Goal: Navigation & Orientation: Understand site structure

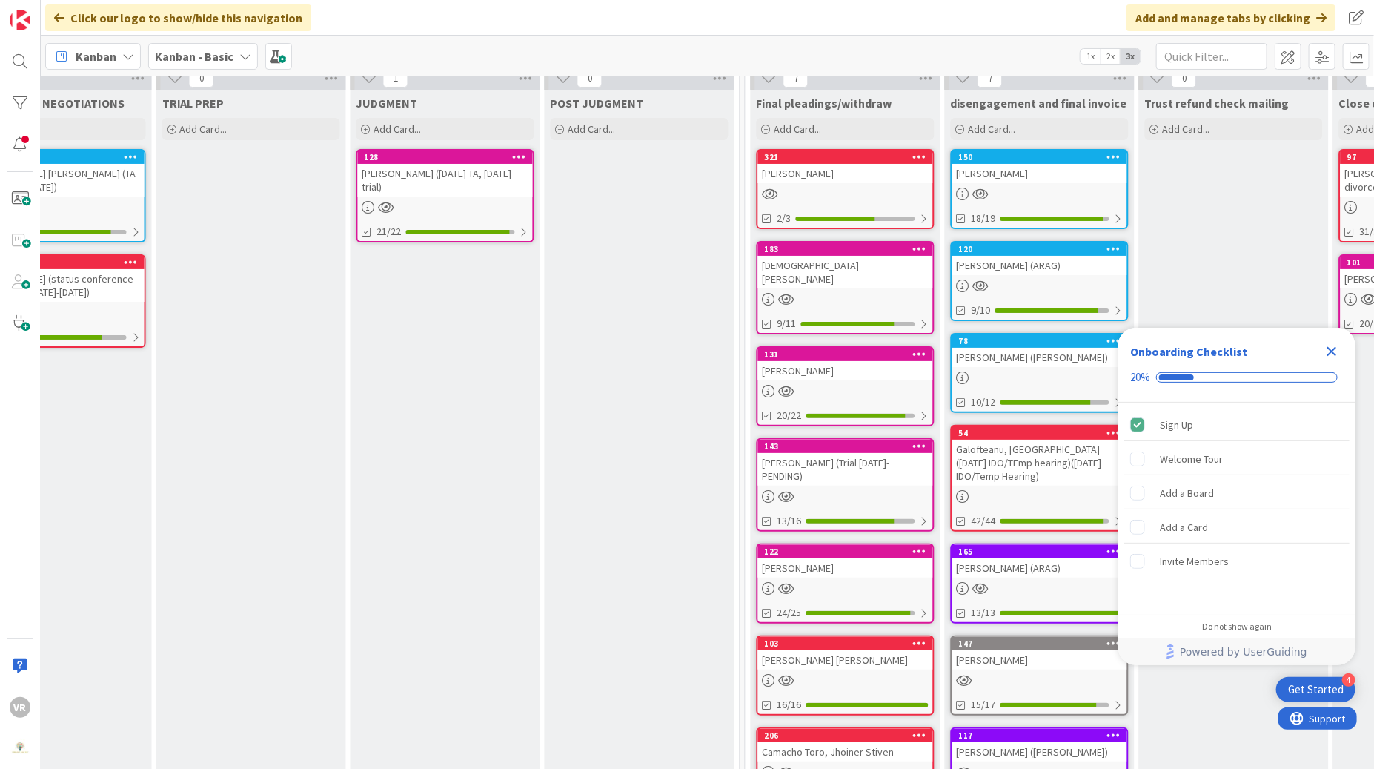
scroll to position [64, 1450]
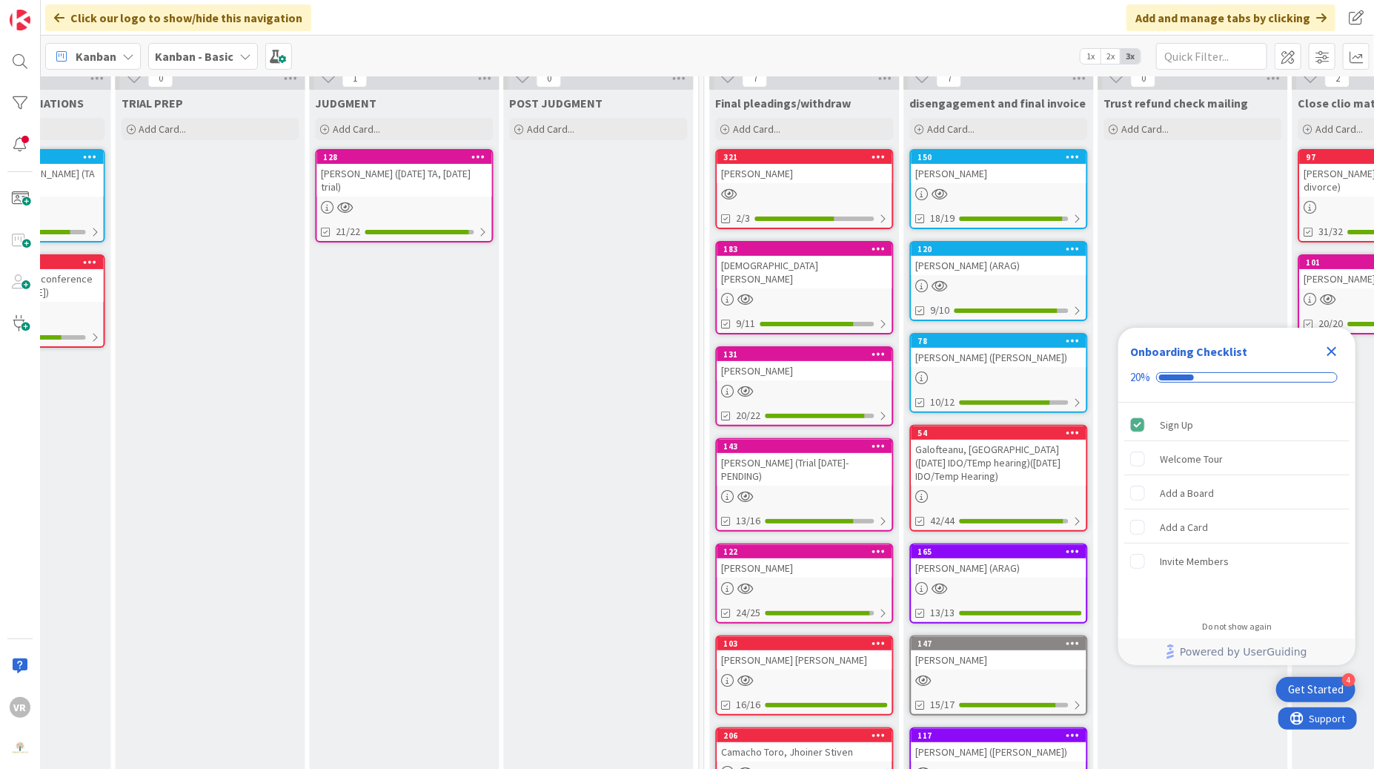
click at [1336, 351] on icon "Close Checklist" at bounding box center [1332, 351] width 18 height 18
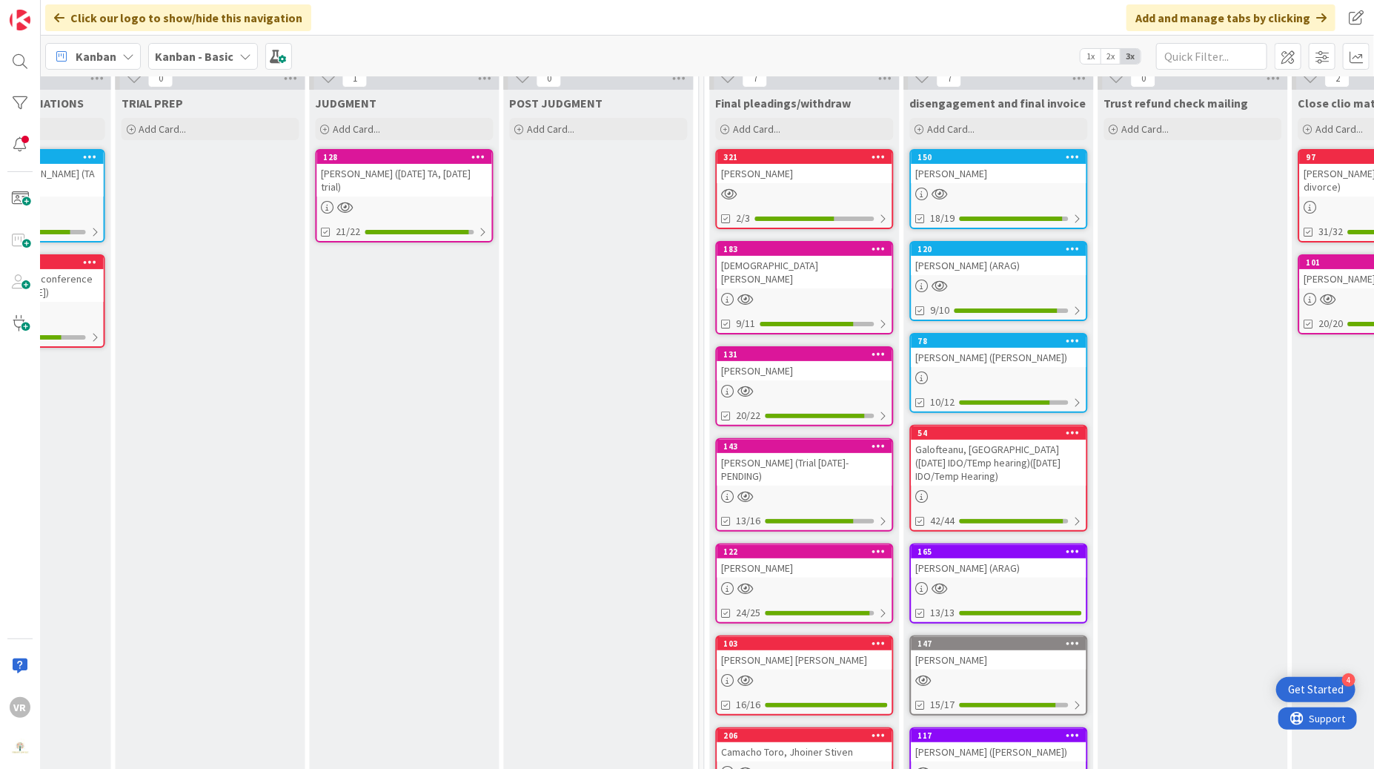
scroll to position [0, 0]
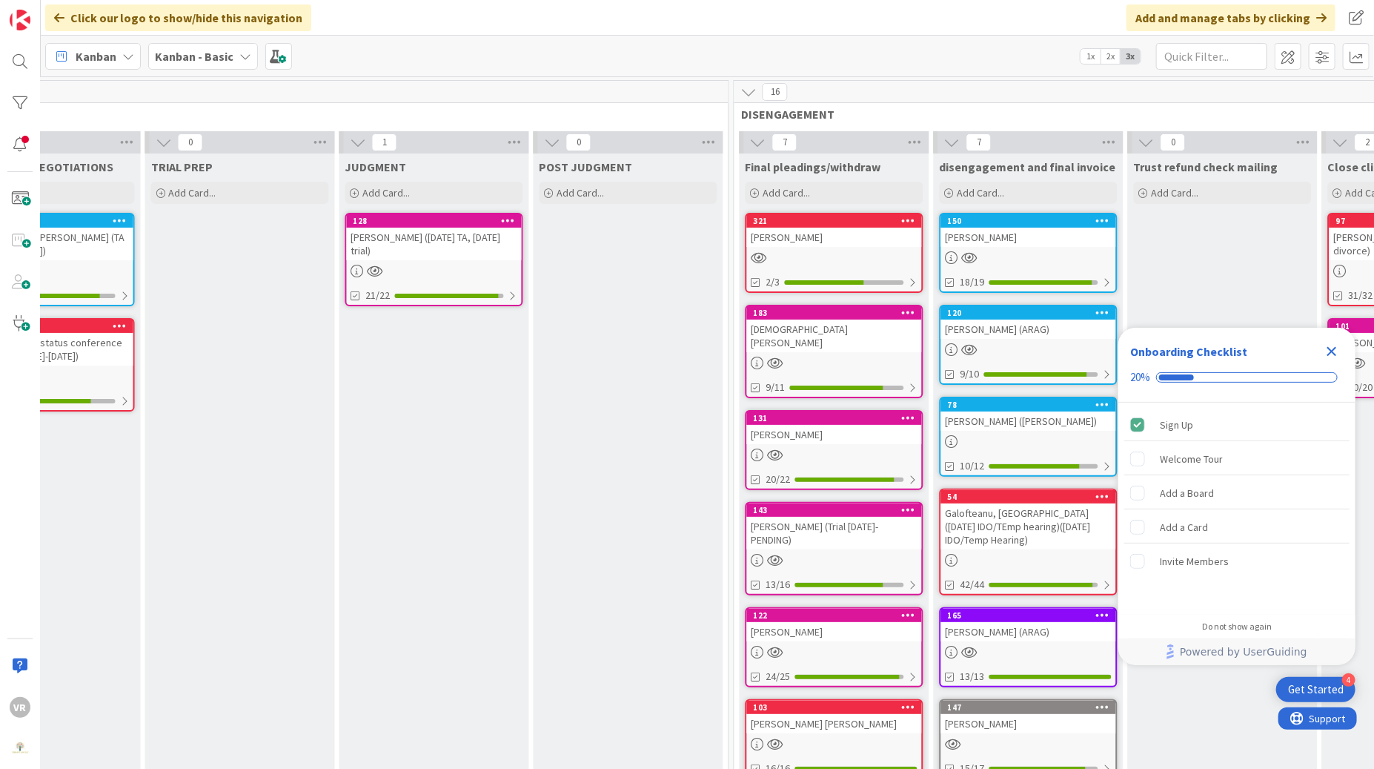
scroll to position [0, 1424]
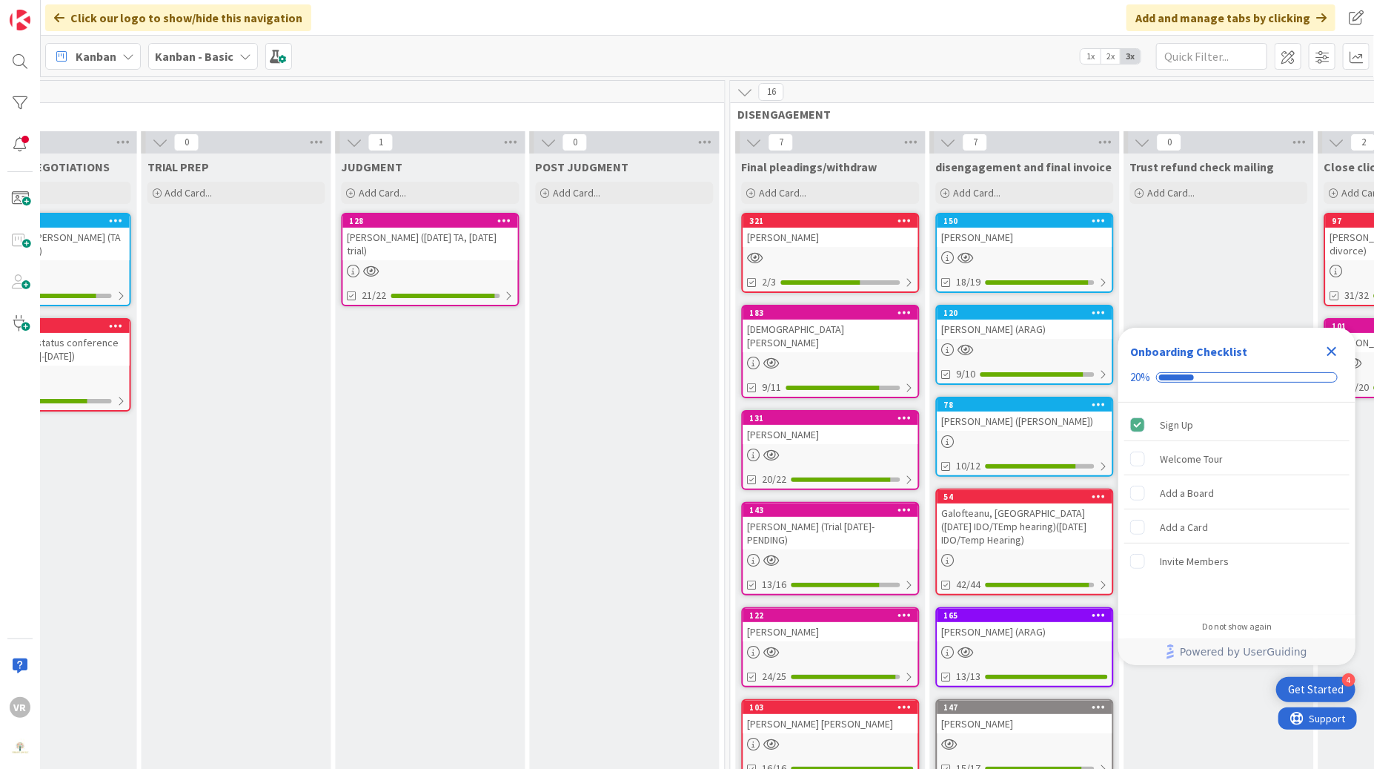
click at [1326, 347] on icon "Close Checklist" at bounding box center [1332, 351] width 18 height 18
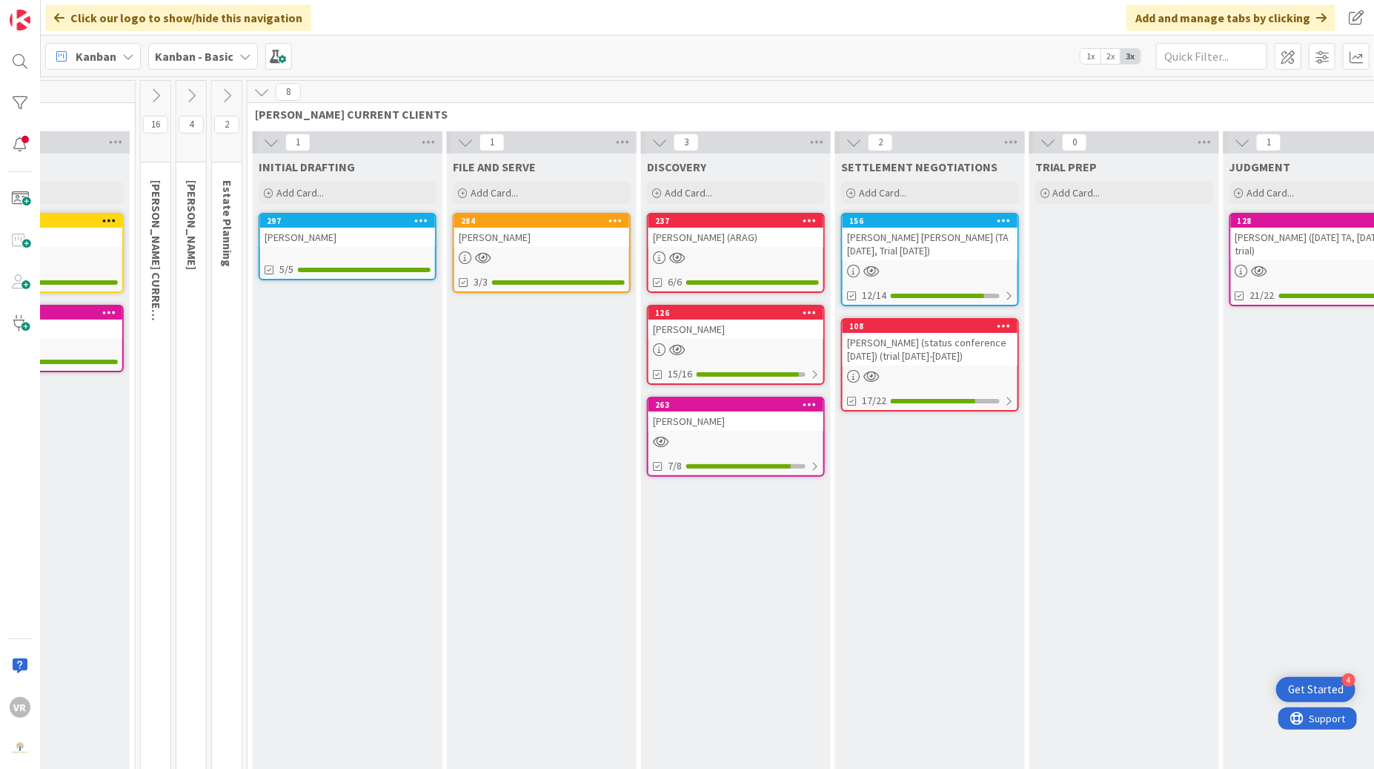
scroll to position [0, 523]
